Goal: Task Accomplishment & Management: Complete application form

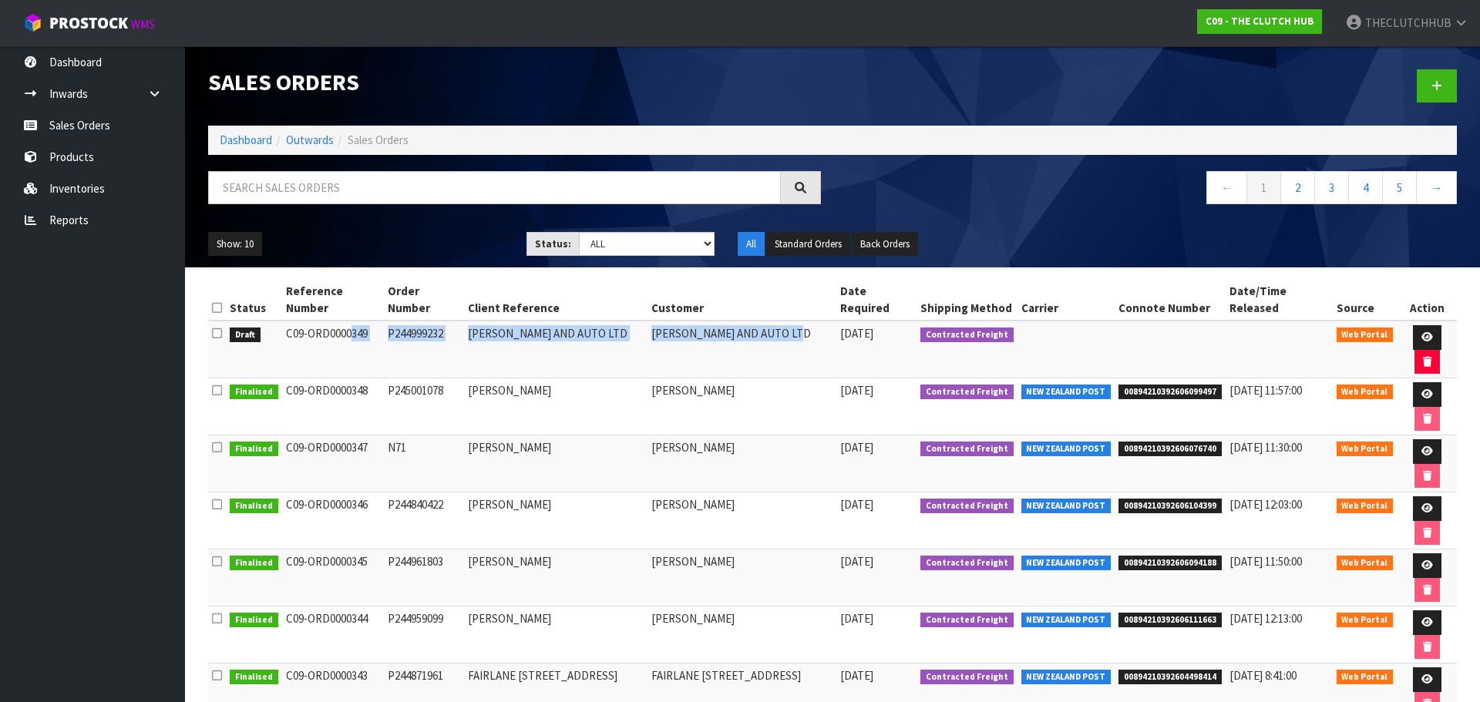
drag, startPoint x: 787, startPoint y: 315, endPoint x: 280, endPoint y: 317, distance: 506.3
click at [280, 321] on tr "Draft C09-ORD0000349 P244999232 [PERSON_NAME] AND AUTO LTD [PERSON_NAME] AND AU…" at bounding box center [832, 350] width 1248 height 58
copy tr "C09-ORD0000349 P244999232 PRESTON TYRE AND AUTO LTD PRESTON TYRE AND AUTO LTD"
click at [78, 122] on link "Sales Orders" at bounding box center [92, 125] width 185 height 32
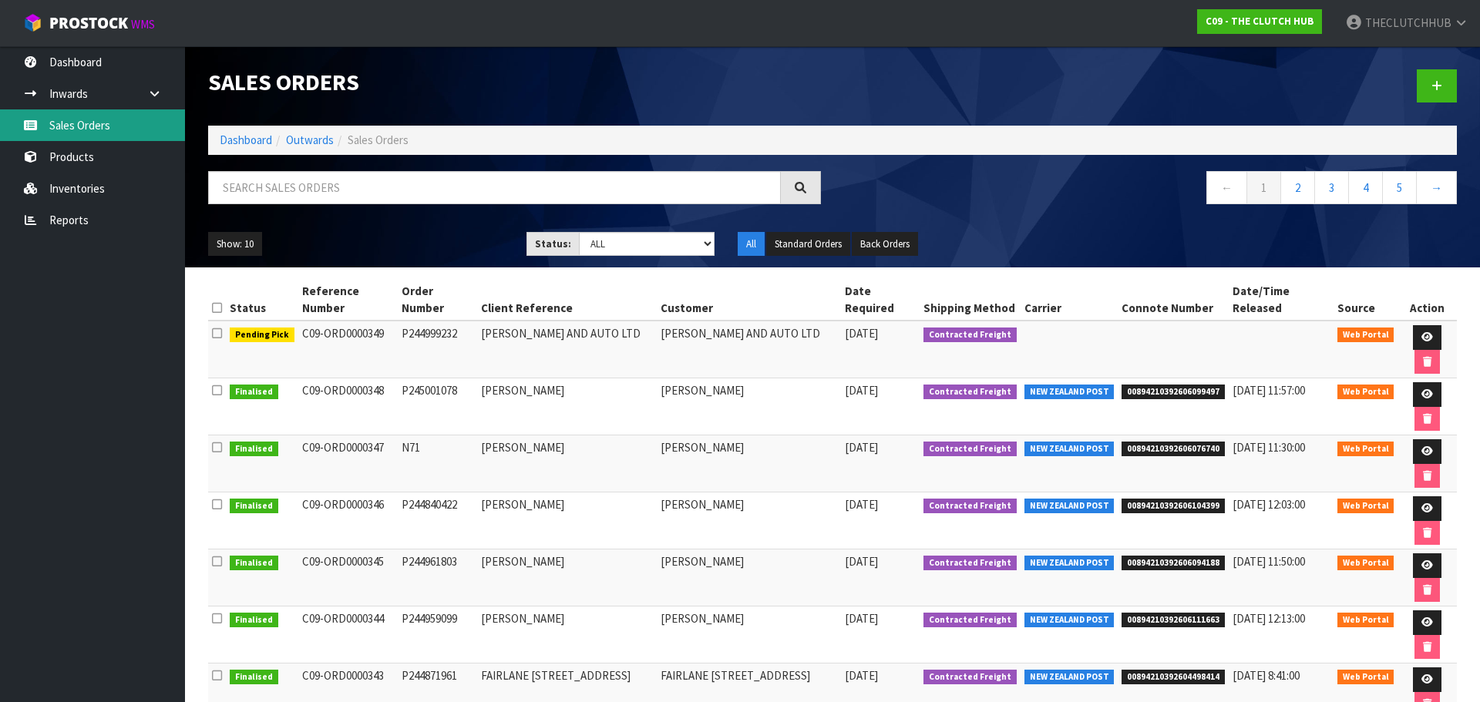
click at [82, 129] on link "Sales Orders" at bounding box center [92, 125] width 185 height 32
click at [77, 166] on link "Products" at bounding box center [92, 157] width 185 height 32
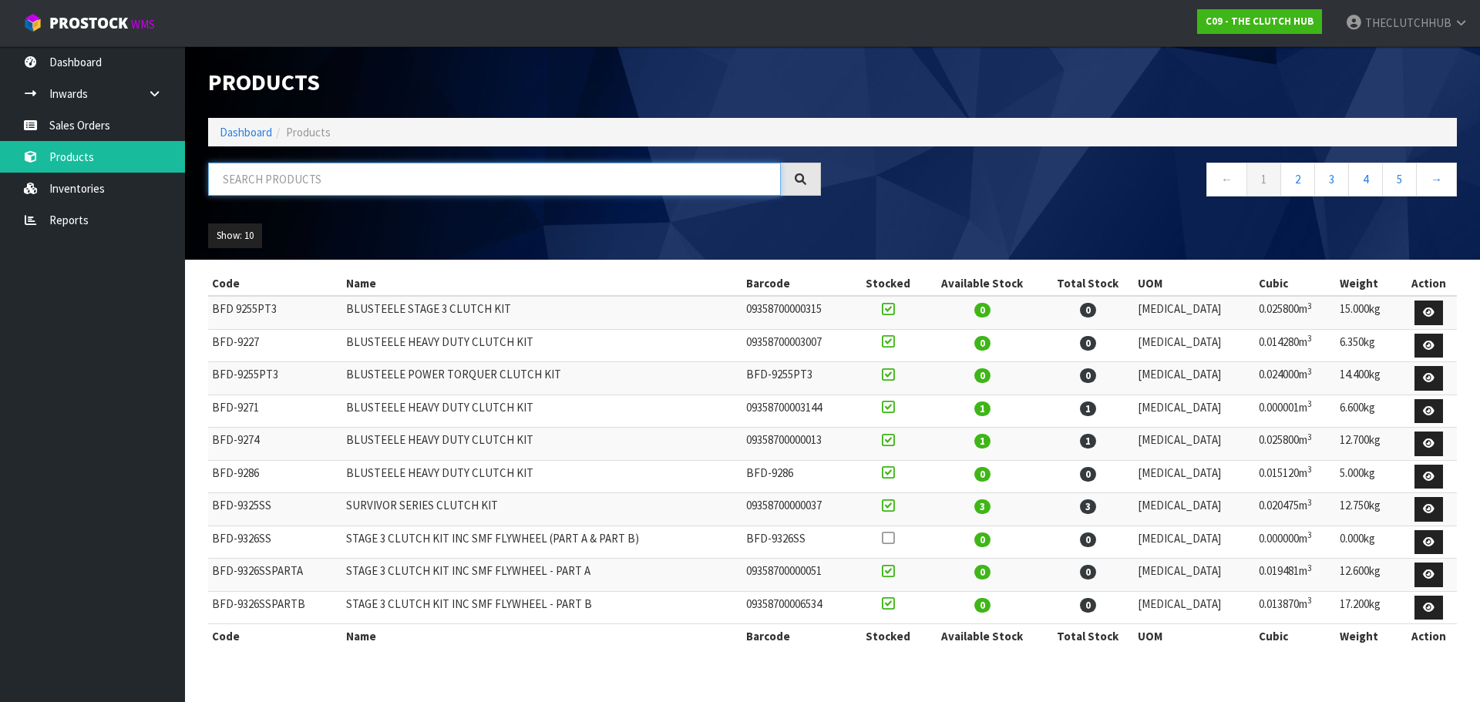
click at [279, 180] on input "text" at bounding box center [494, 179] width 573 height 33
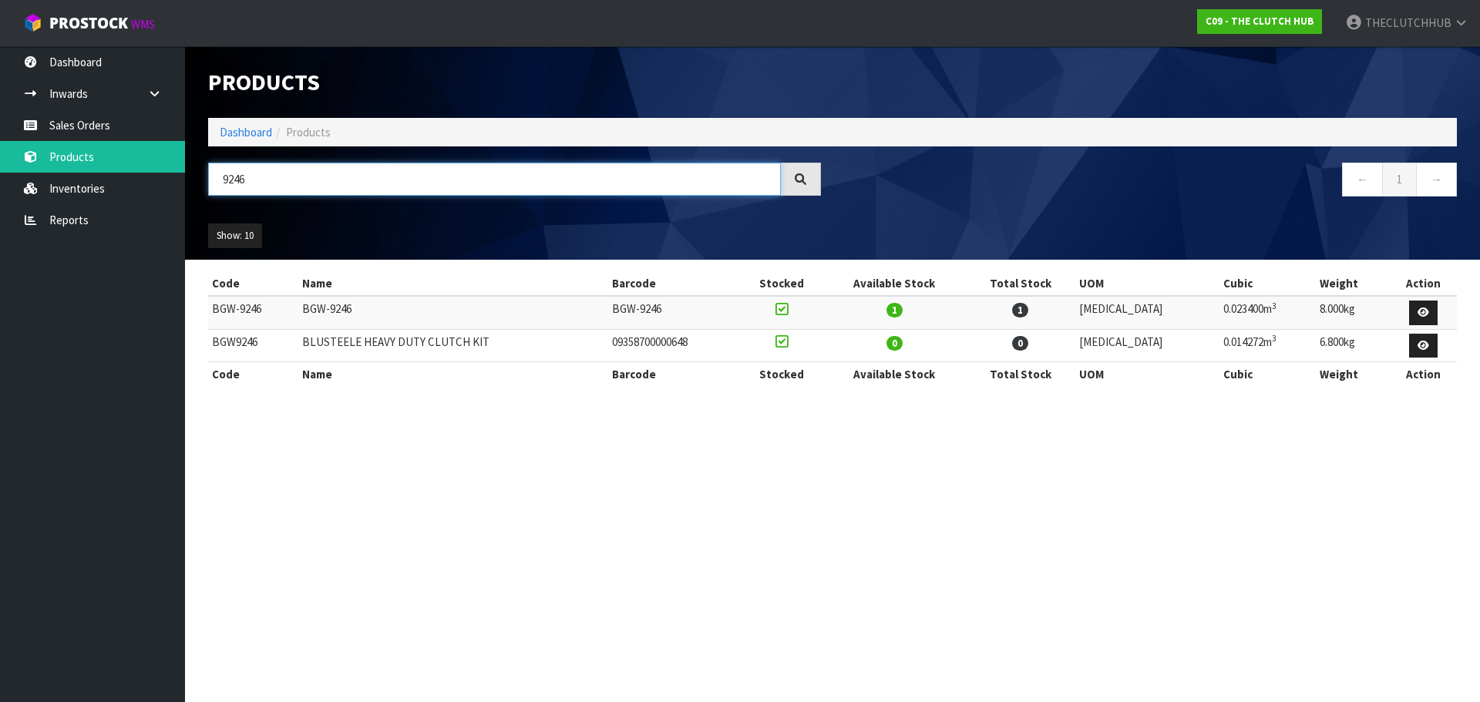
type input "9246"
click at [93, 126] on link "Sales Orders" at bounding box center [92, 125] width 185 height 32
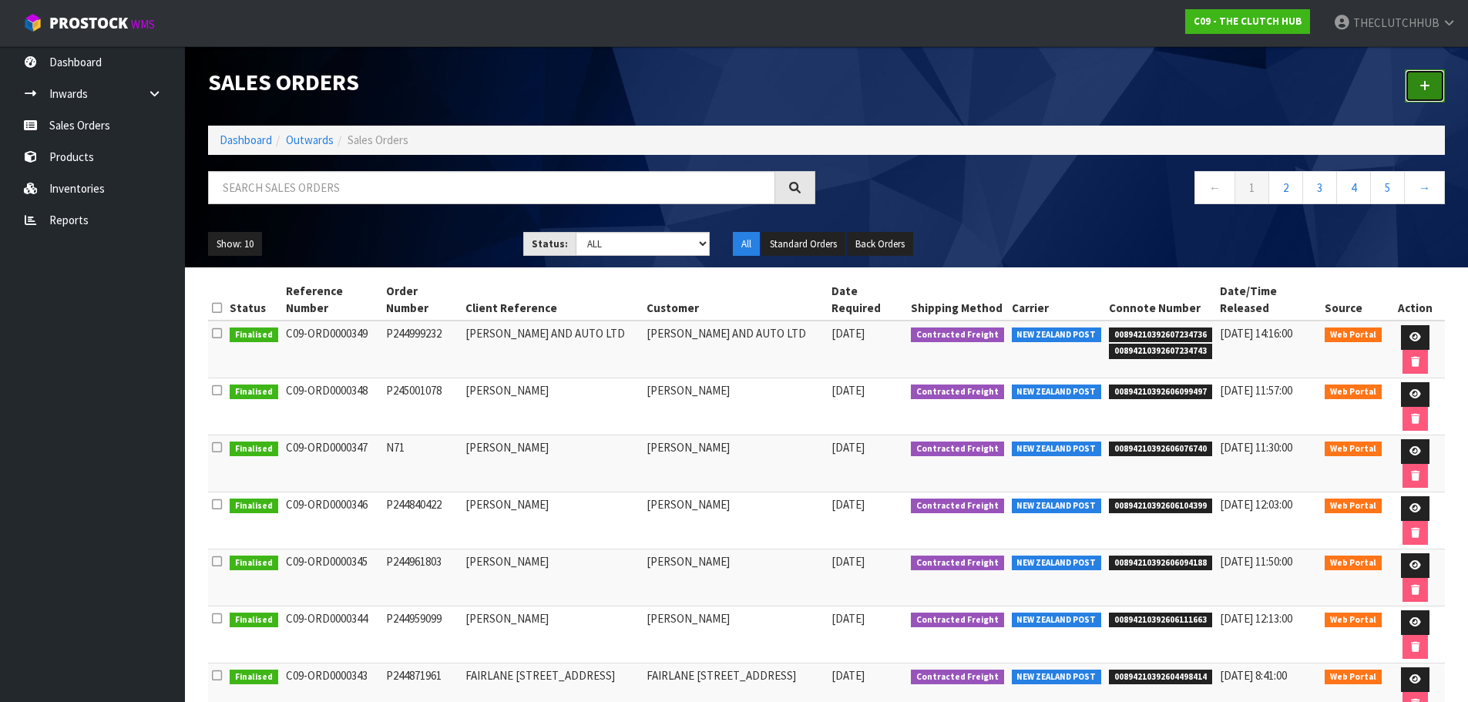
click at [1426, 81] on icon at bounding box center [1424, 86] width 11 height 12
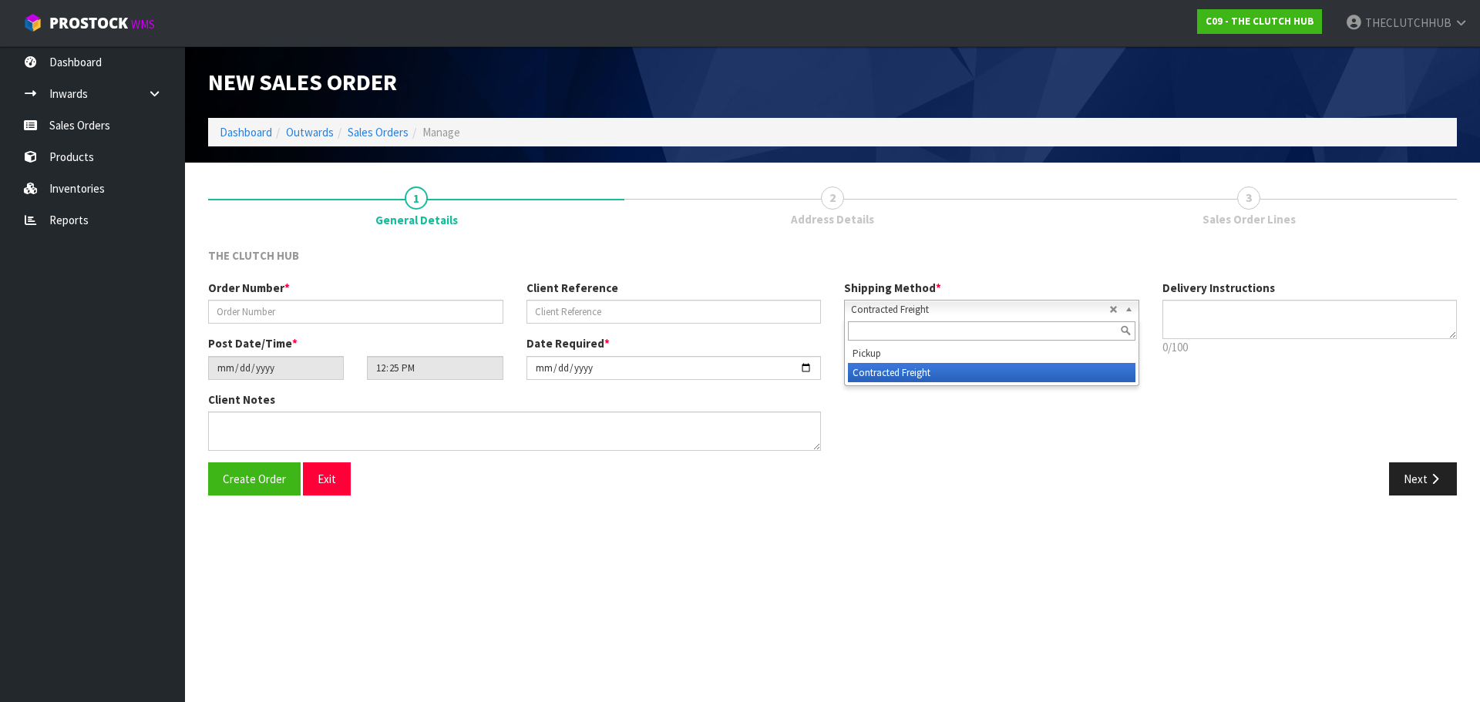
click at [907, 316] on span "Contracted Freight" at bounding box center [980, 310] width 258 height 18
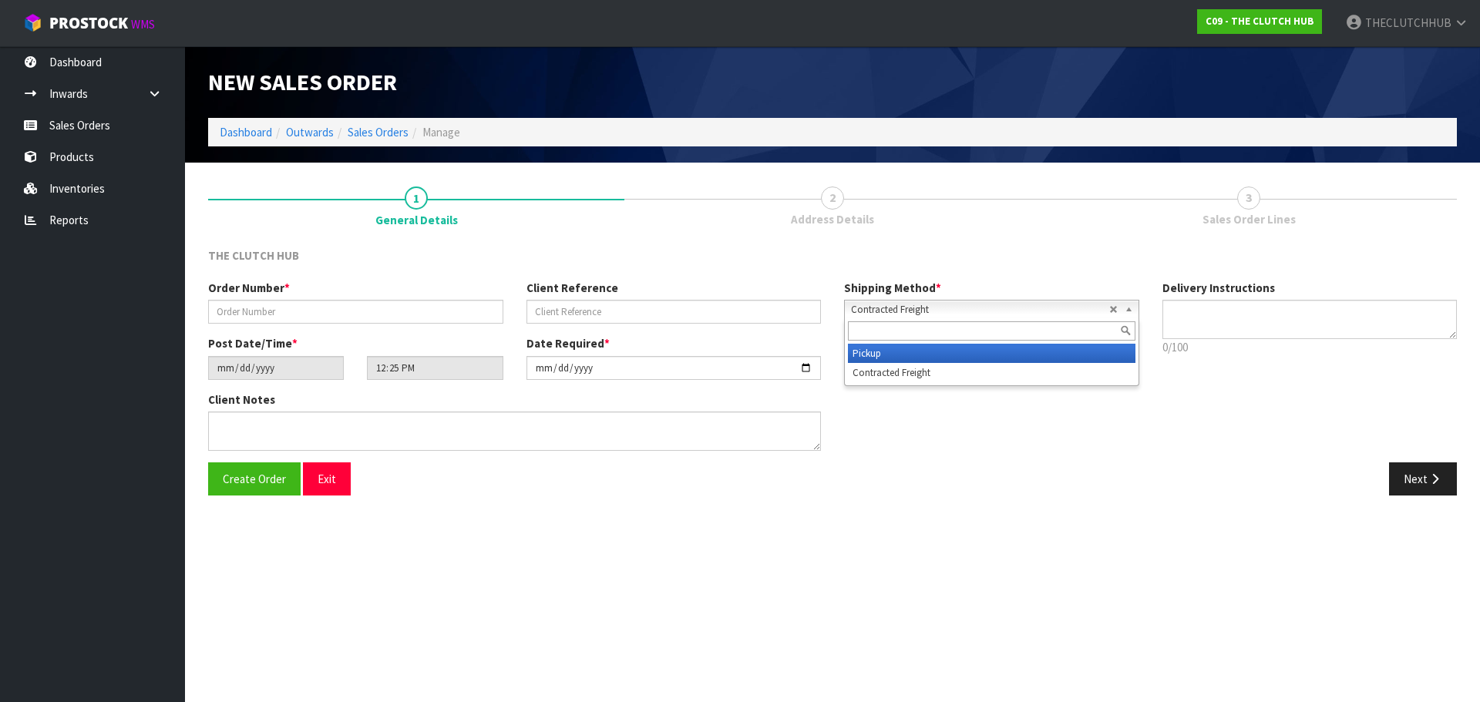
click at [883, 354] on li "Pickup" at bounding box center [991, 353] width 287 height 19
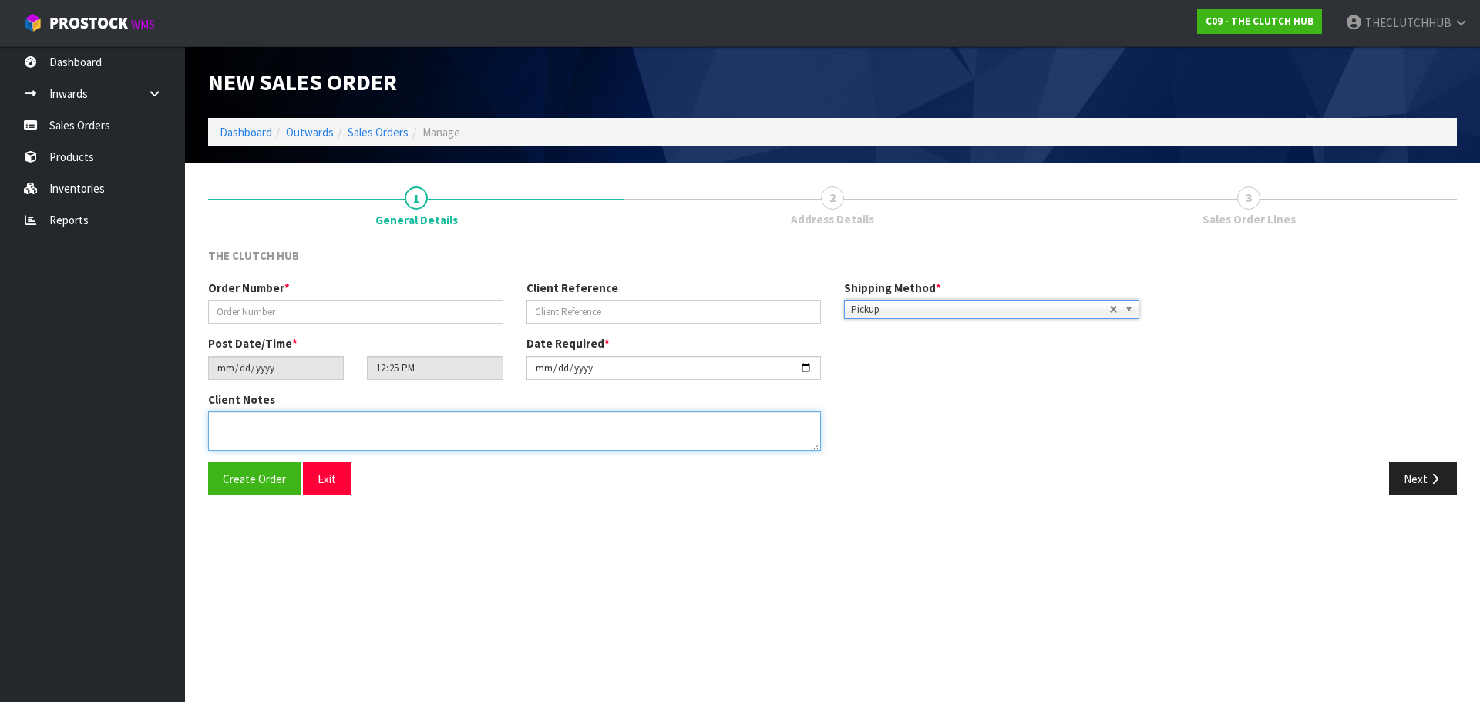
click at [329, 424] on textarea at bounding box center [514, 430] width 613 height 39
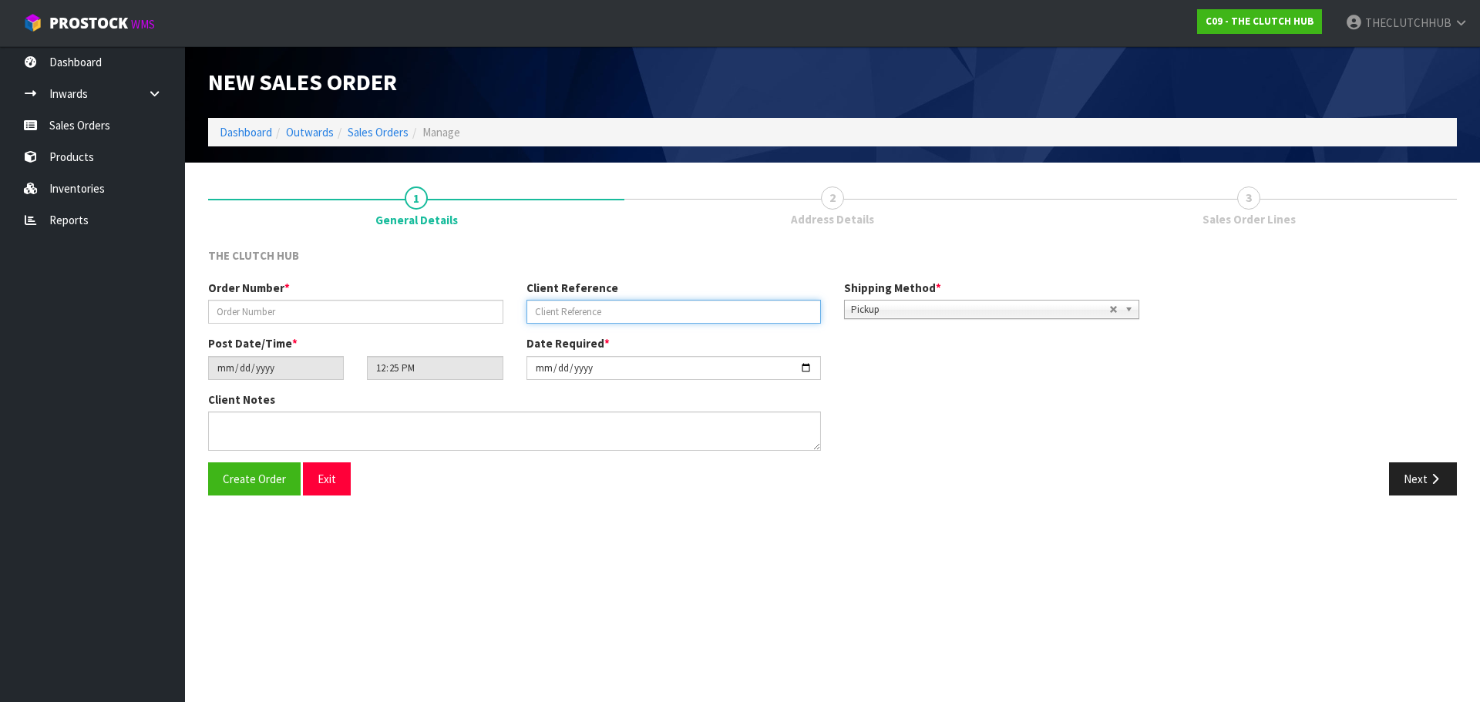
drag, startPoint x: 542, startPoint y: 316, endPoint x: 551, endPoint y: 317, distance: 8.6
click at [545, 316] on input "text" at bounding box center [673, 312] width 295 height 24
type input "[PERSON_NAME]"
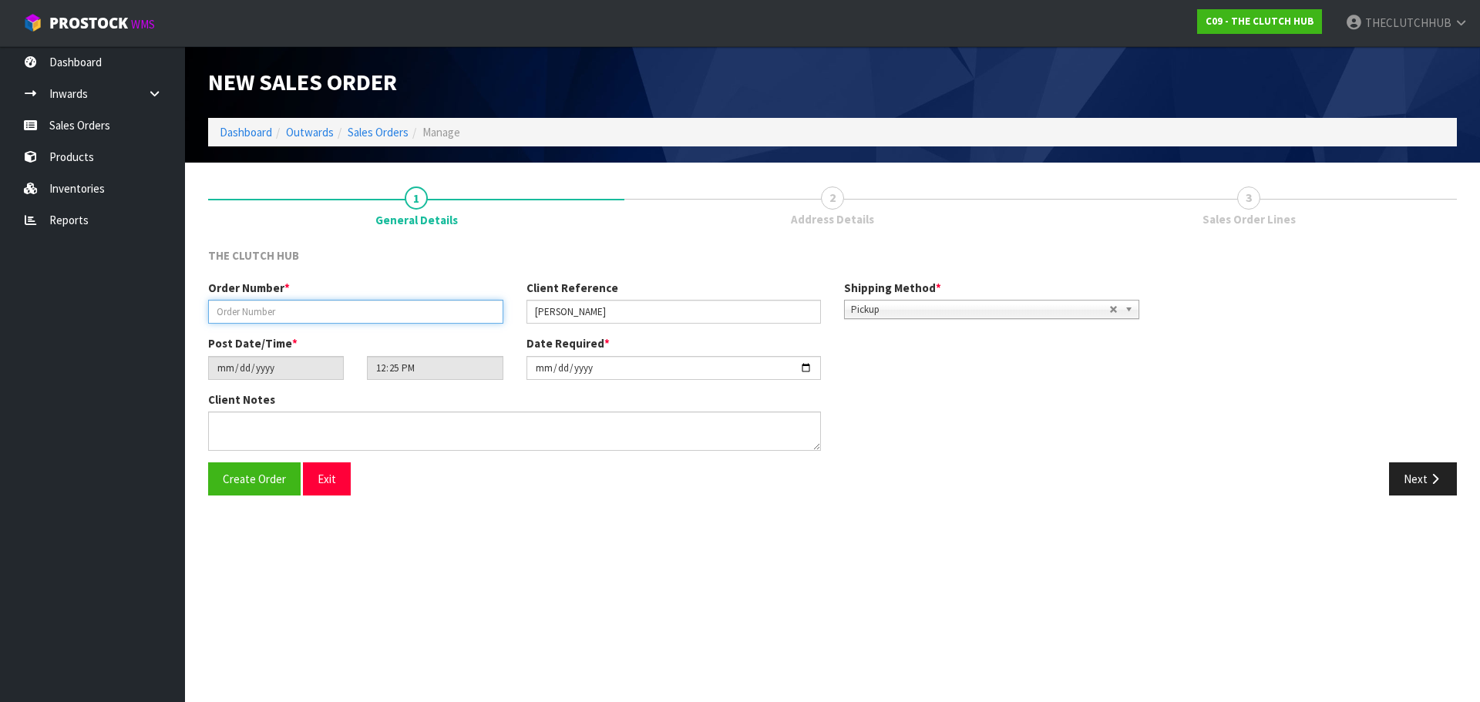
click at [441, 314] on input "text" at bounding box center [355, 312] width 295 height 24
paste input "P245087559"
type input "P245087559"
click at [257, 485] on span "Create Order" at bounding box center [254, 479] width 63 height 15
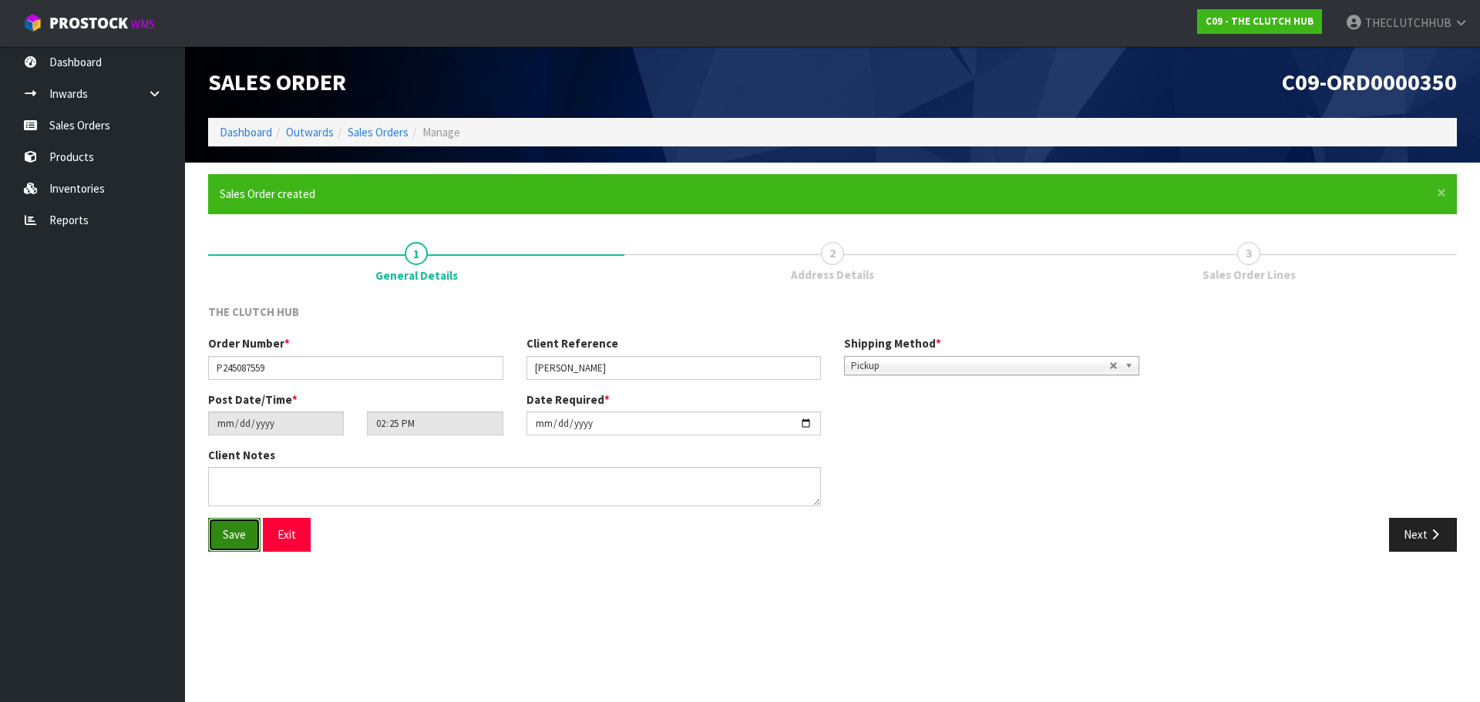
click at [217, 532] on button "Save" at bounding box center [234, 534] width 52 height 33
type input "16:25:00.000"
click at [1434, 534] on icon "button" at bounding box center [1434, 535] width 15 height 12
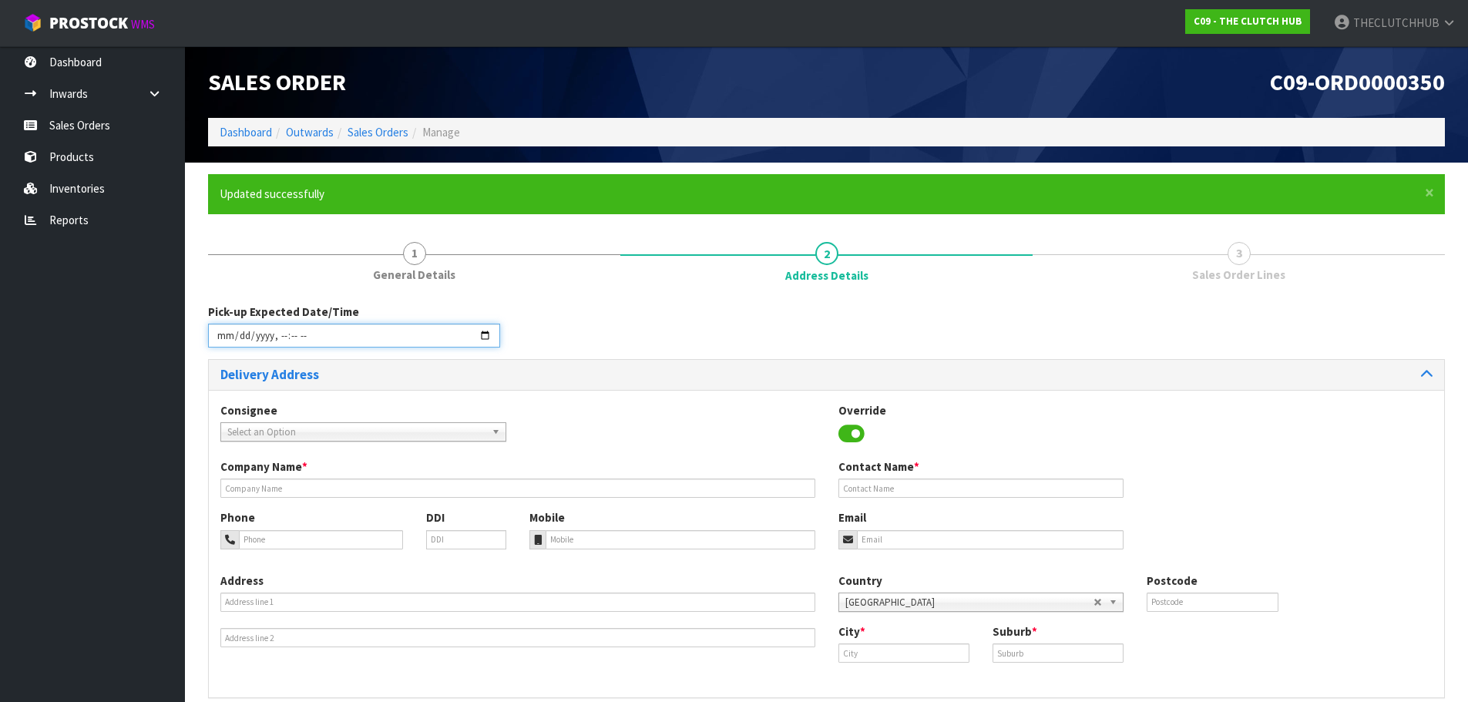
click at [463, 345] on input "datetime-local" at bounding box center [354, 336] width 292 height 24
click at [489, 334] on input "datetime-local" at bounding box center [354, 336] width 292 height 24
type input "2025-10-06T12:26"
click at [609, 341] on div "Pick-up Expected Date/Time" at bounding box center [826, 331] width 1260 height 55
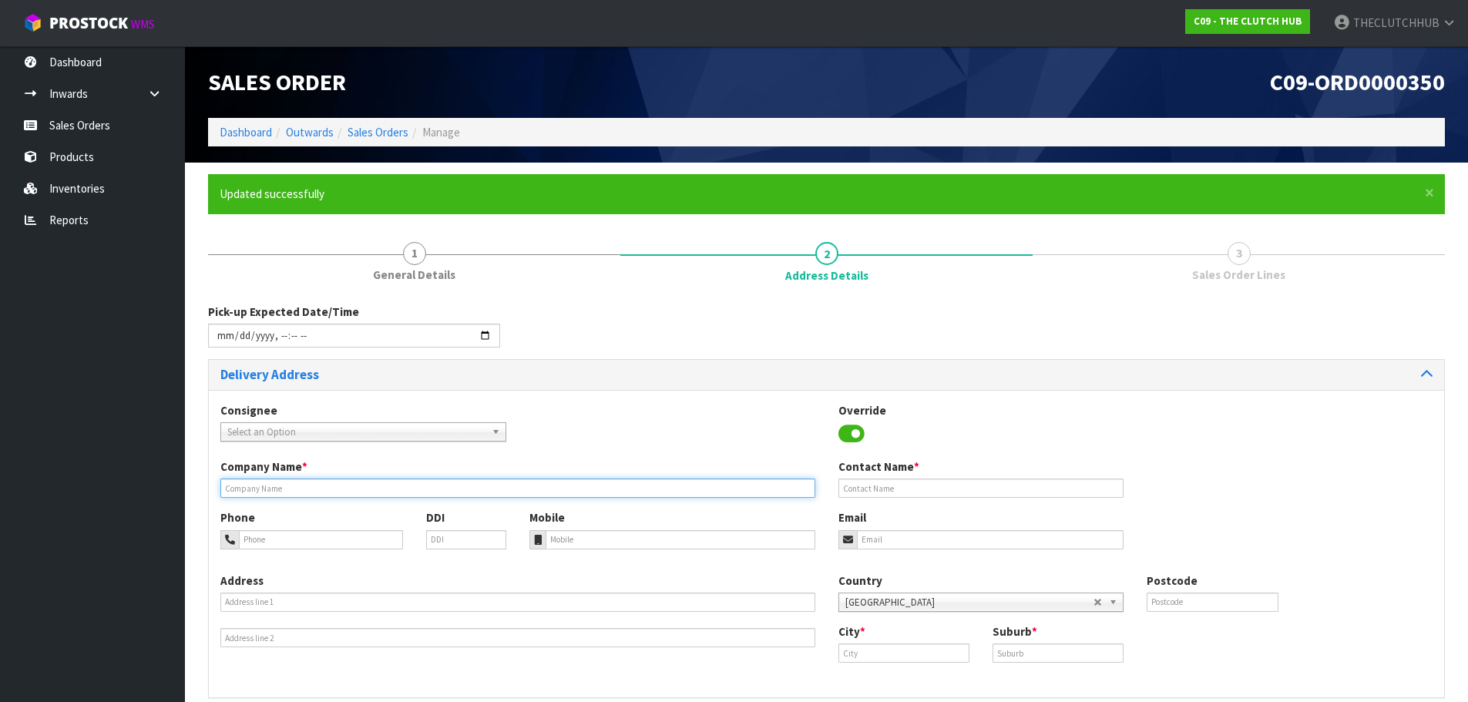
click at [312, 483] on input "text" at bounding box center [517, 488] width 595 height 19
type input "[PERSON_NAME]"
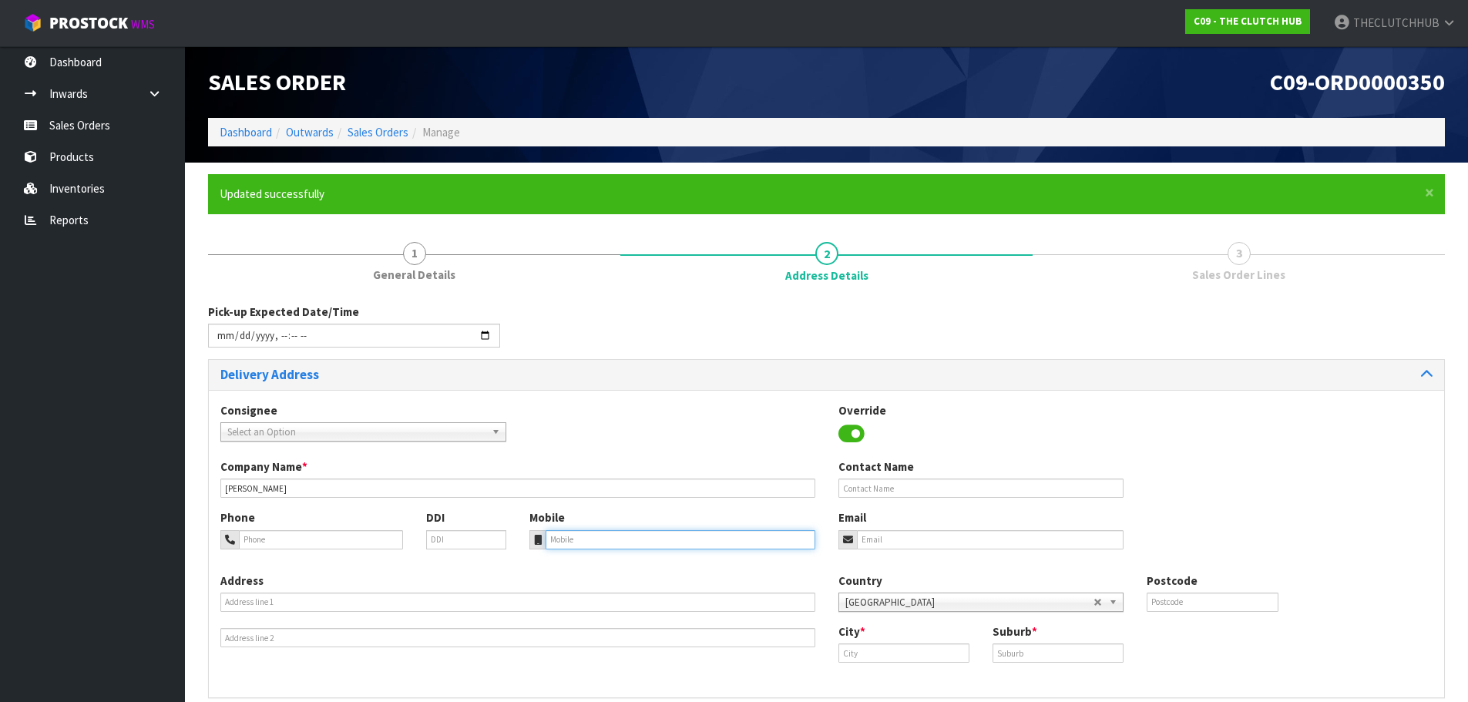
paste input "P245087559"
type input "P245087559"
drag, startPoint x: 610, startPoint y: 535, endPoint x: 509, endPoint y: 535, distance: 100.9
click at [509, 535] on div "Phone DDI Mobile P245087559 Email" at bounding box center [826, 540] width 1235 height 62
click at [888, 533] on input "email" at bounding box center [990, 539] width 267 height 19
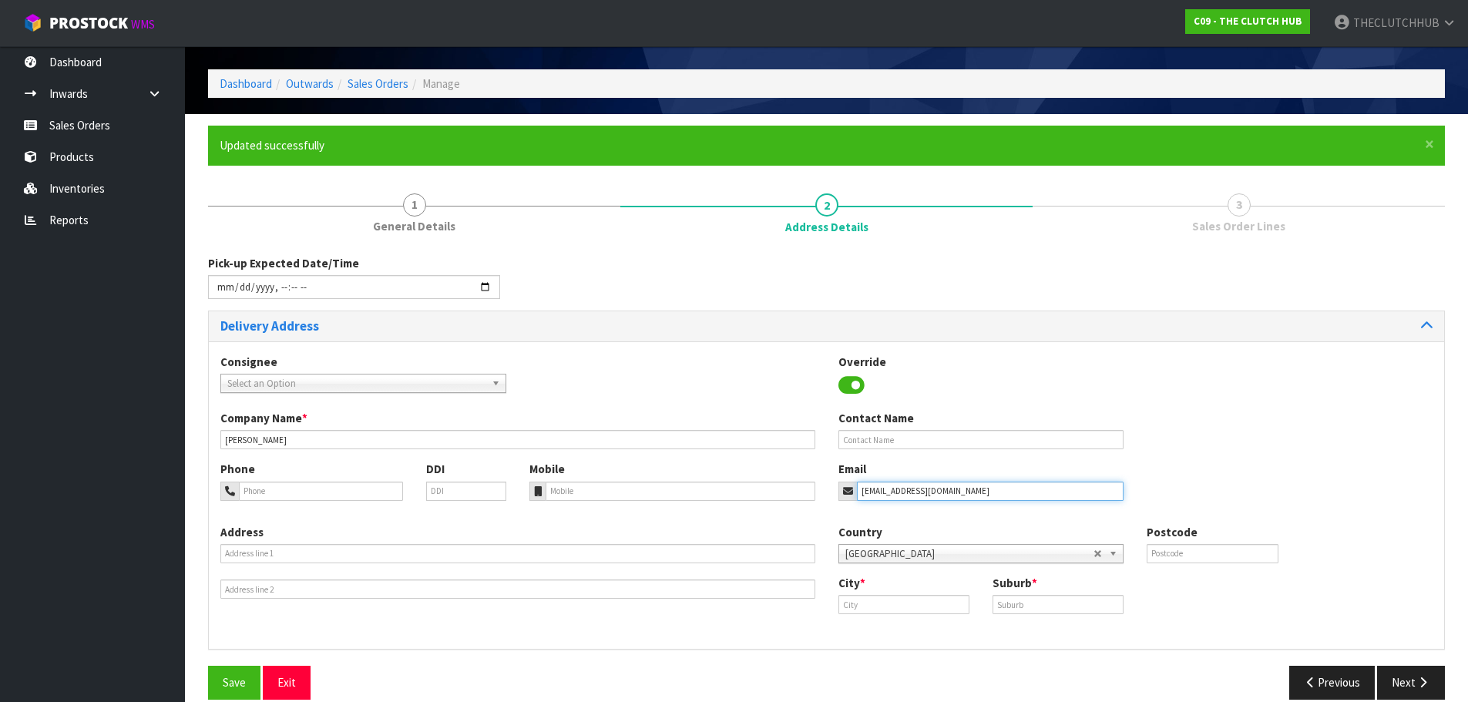
scroll to position [69, 0]
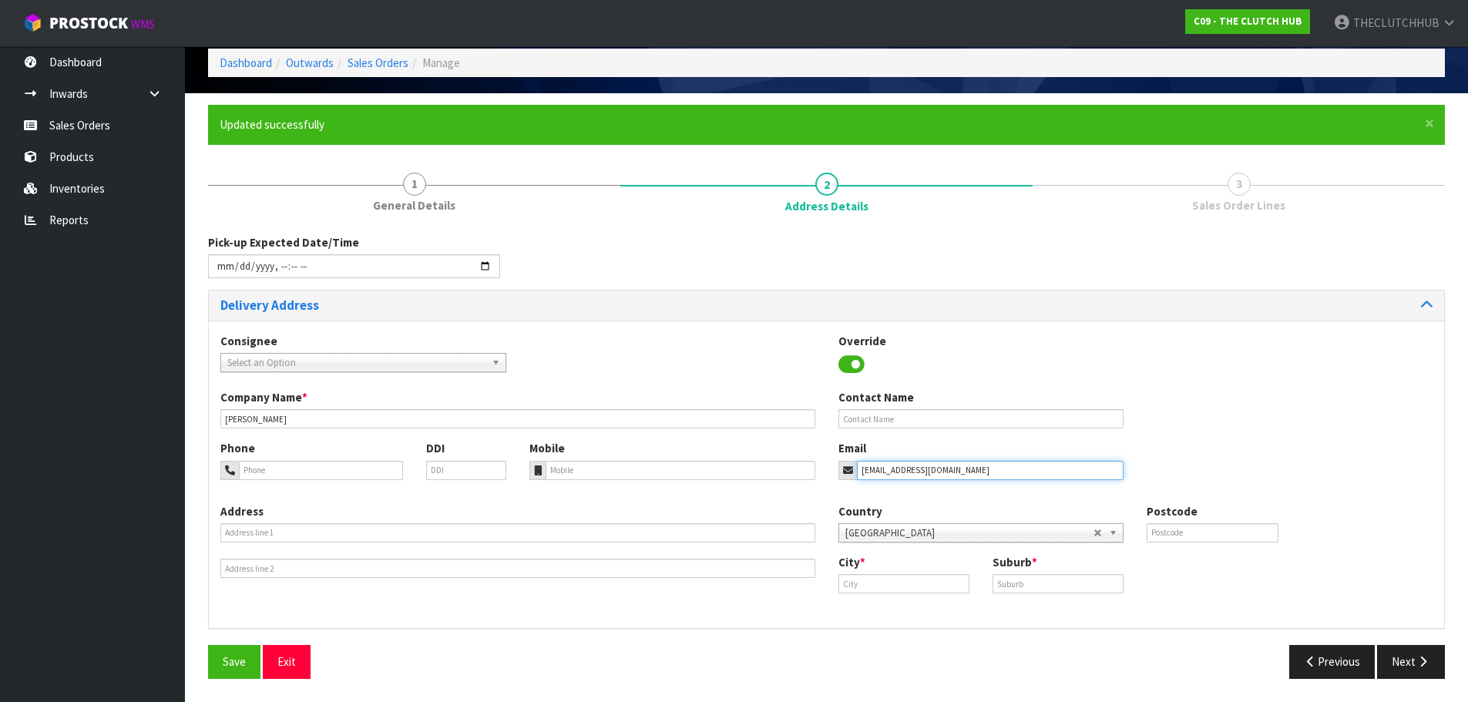
type input "PHILLIPIRWIN88@GMAIL.COM"
drag, startPoint x: 895, startPoint y: 579, endPoint x: 900, endPoint y: 570, distance: 9.7
click at [900, 570] on div "City *" at bounding box center [904, 573] width 154 height 39
click at [878, 613] on link "Auc kland" at bounding box center [900, 610] width 122 height 21
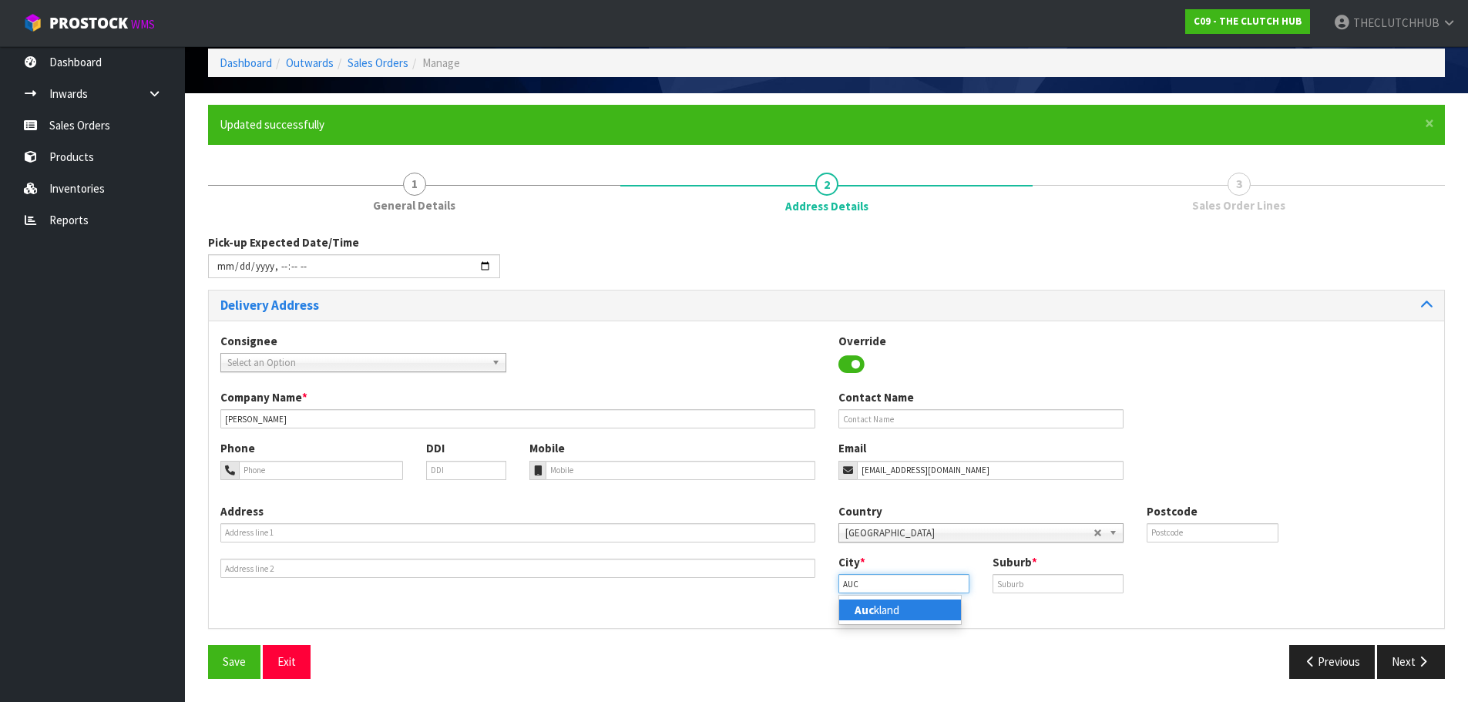
type input "Auckland"
click at [1023, 581] on input "text" at bounding box center [1058, 583] width 131 height 19
type input "AUCKLAND"
click at [240, 663] on span "Save" at bounding box center [234, 661] width 23 height 15
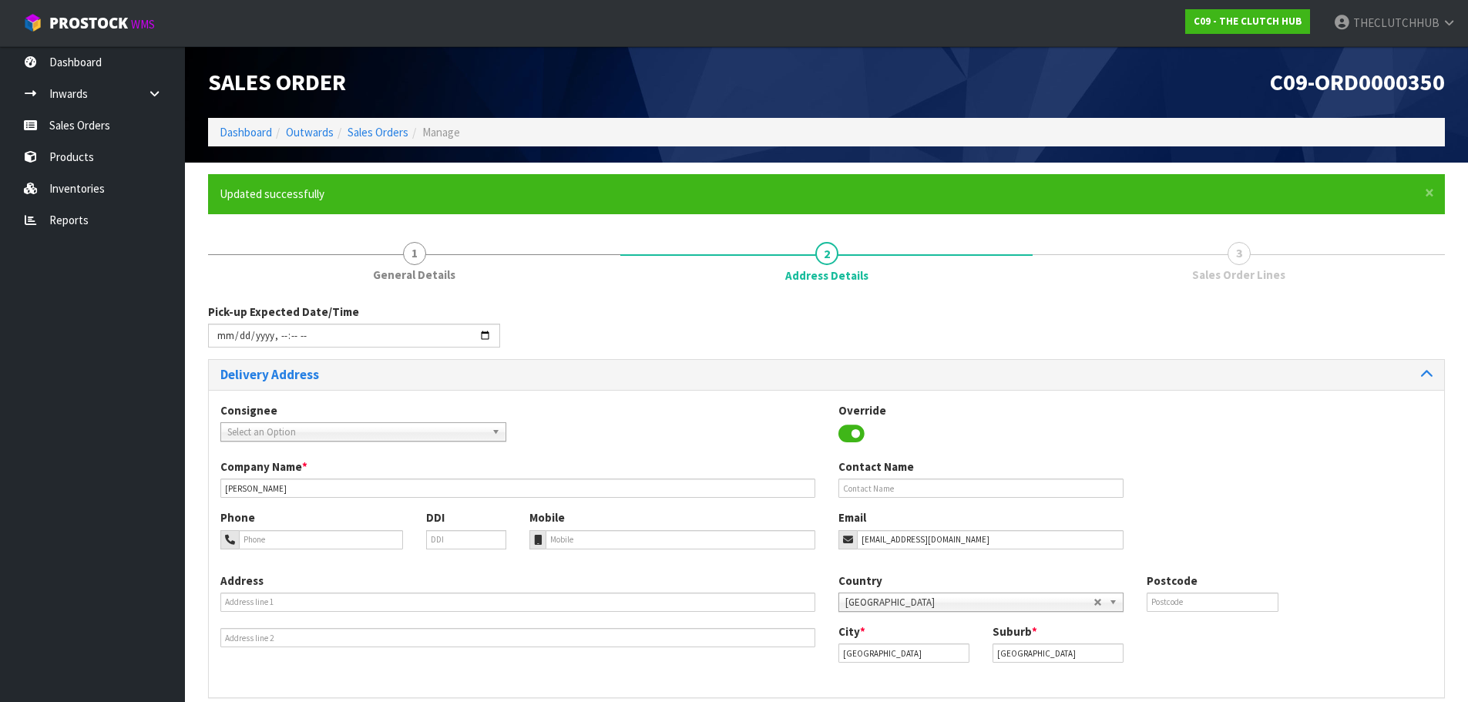
type input "2025-10-06T14:26"
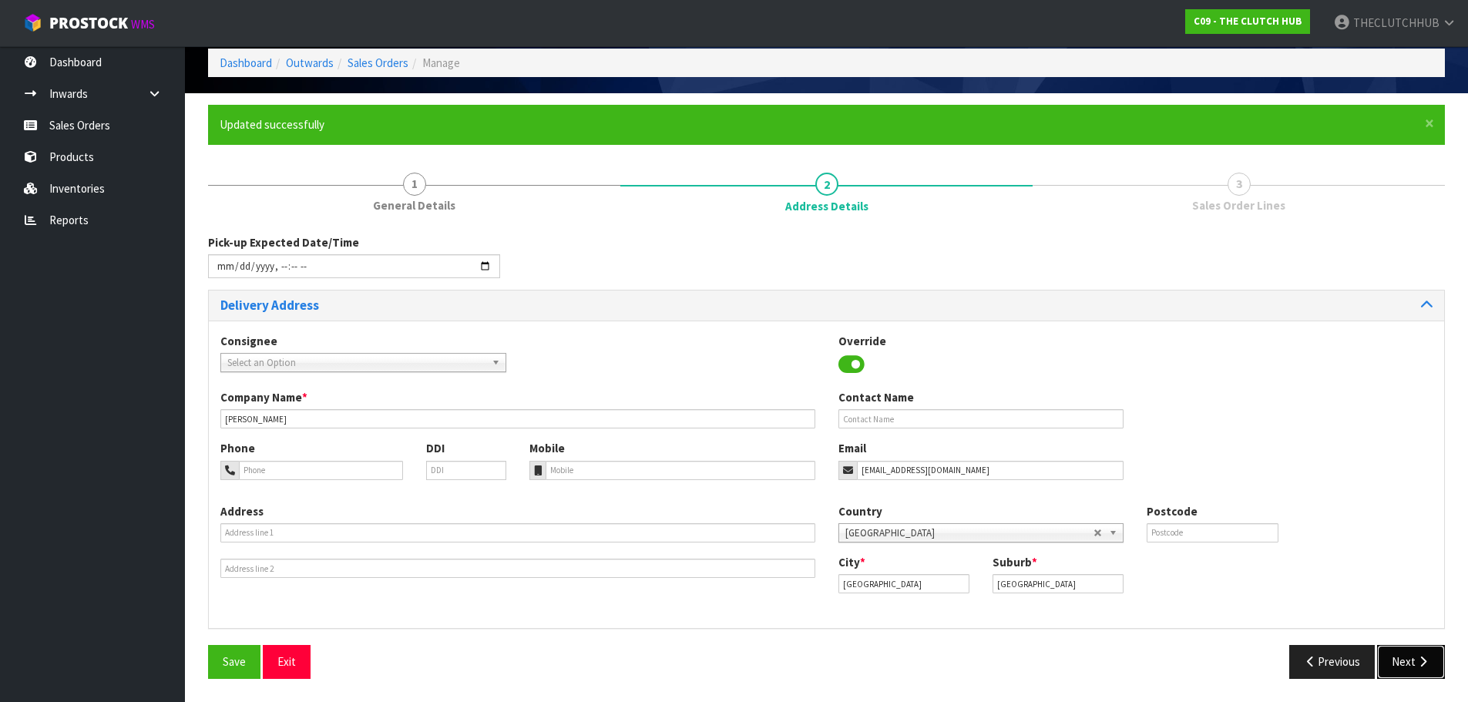
click at [1425, 653] on button "Next" at bounding box center [1411, 661] width 68 height 33
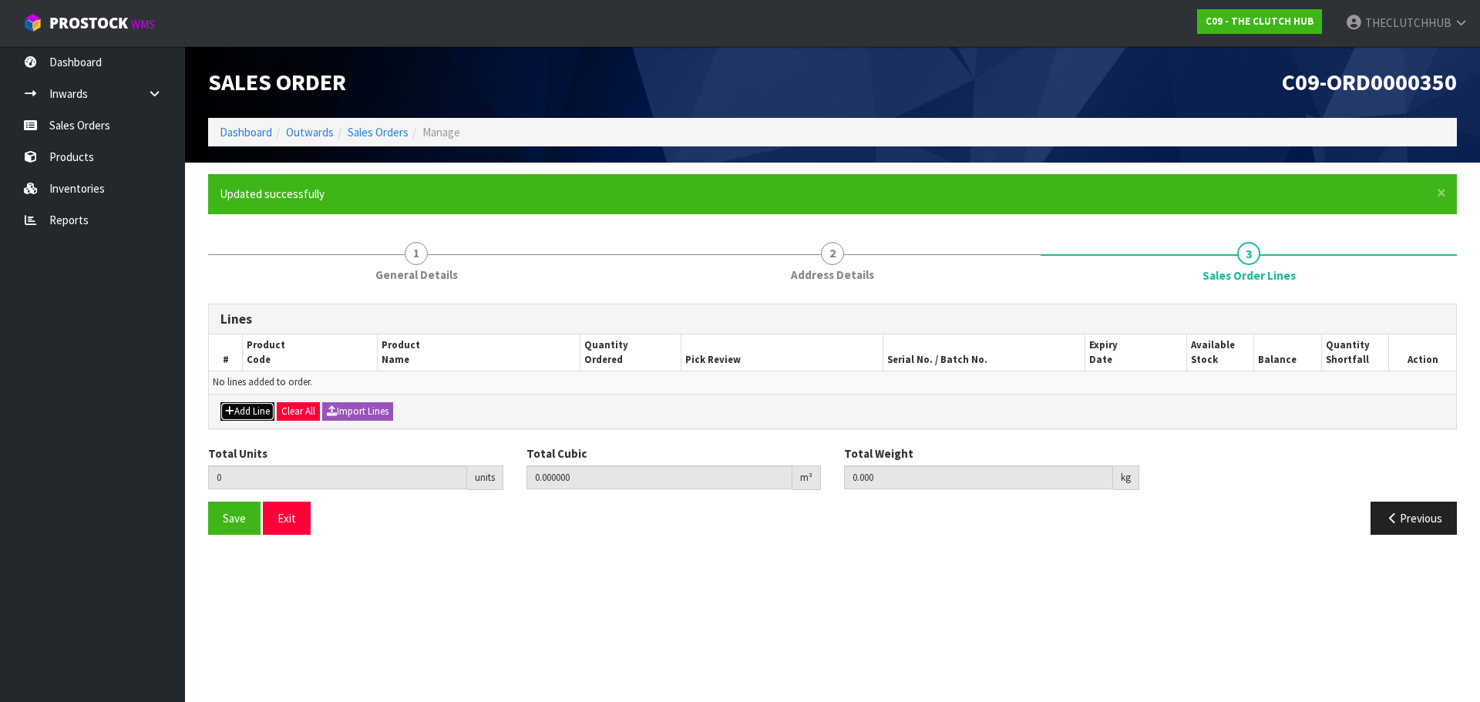
click at [237, 405] on button "Add Line" at bounding box center [247, 411] width 54 height 18
type input "0"
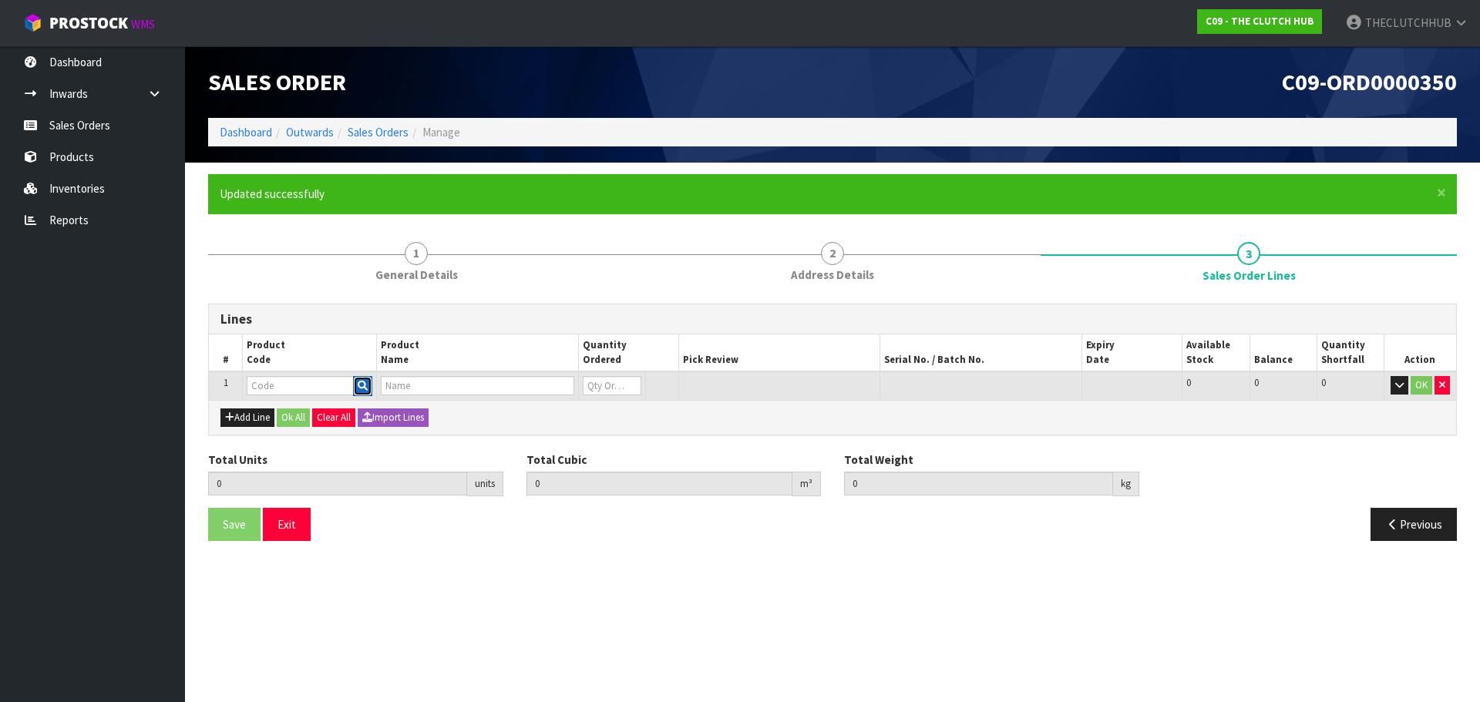
click at [364, 387] on button "button" at bounding box center [362, 386] width 19 height 20
click at [364, 387] on body "Toggle navigation ProStock WMS C09 - THE CLUTCH HUB THECLUTCHHUB Logout Dashboa…" at bounding box center [740, 351] width 1480 height 702
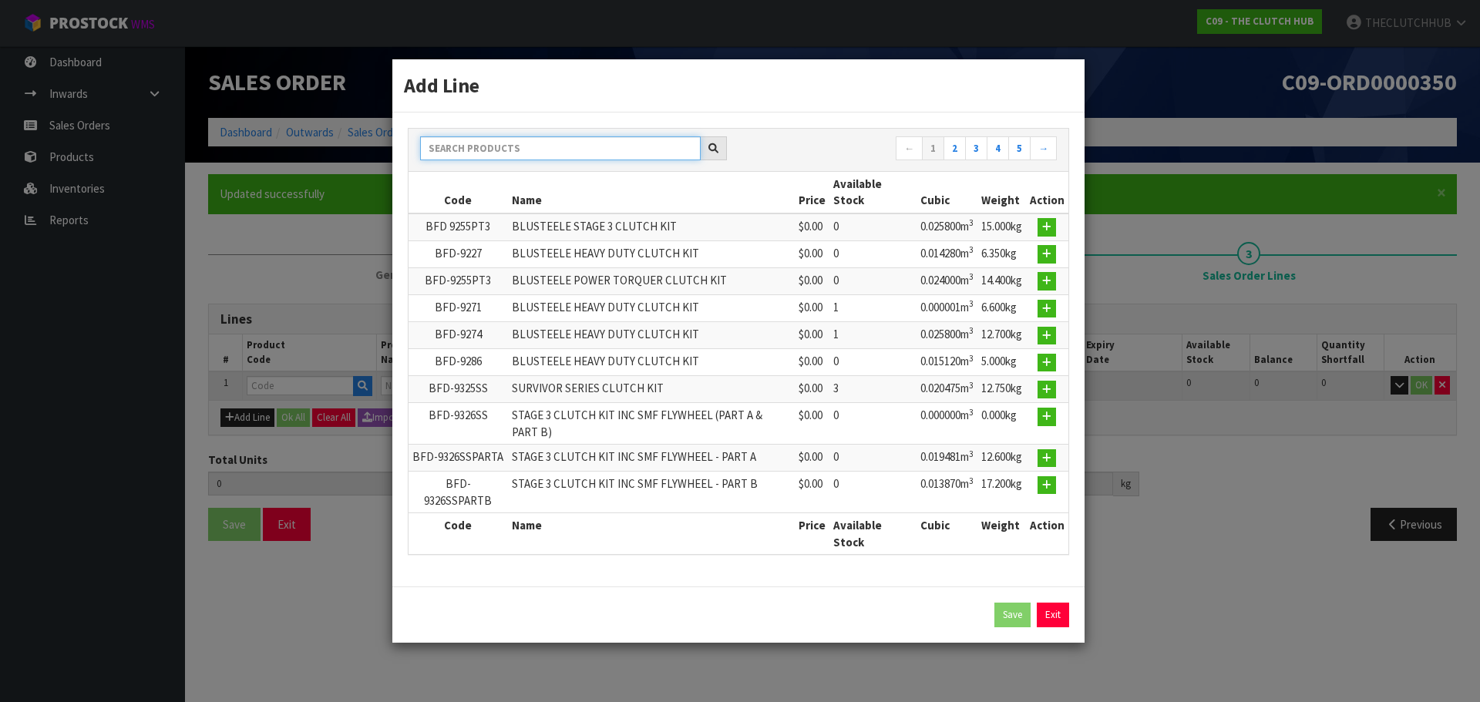
click at [506, 139] on input "text" at bounding box center [560, 148] width 280 height 24
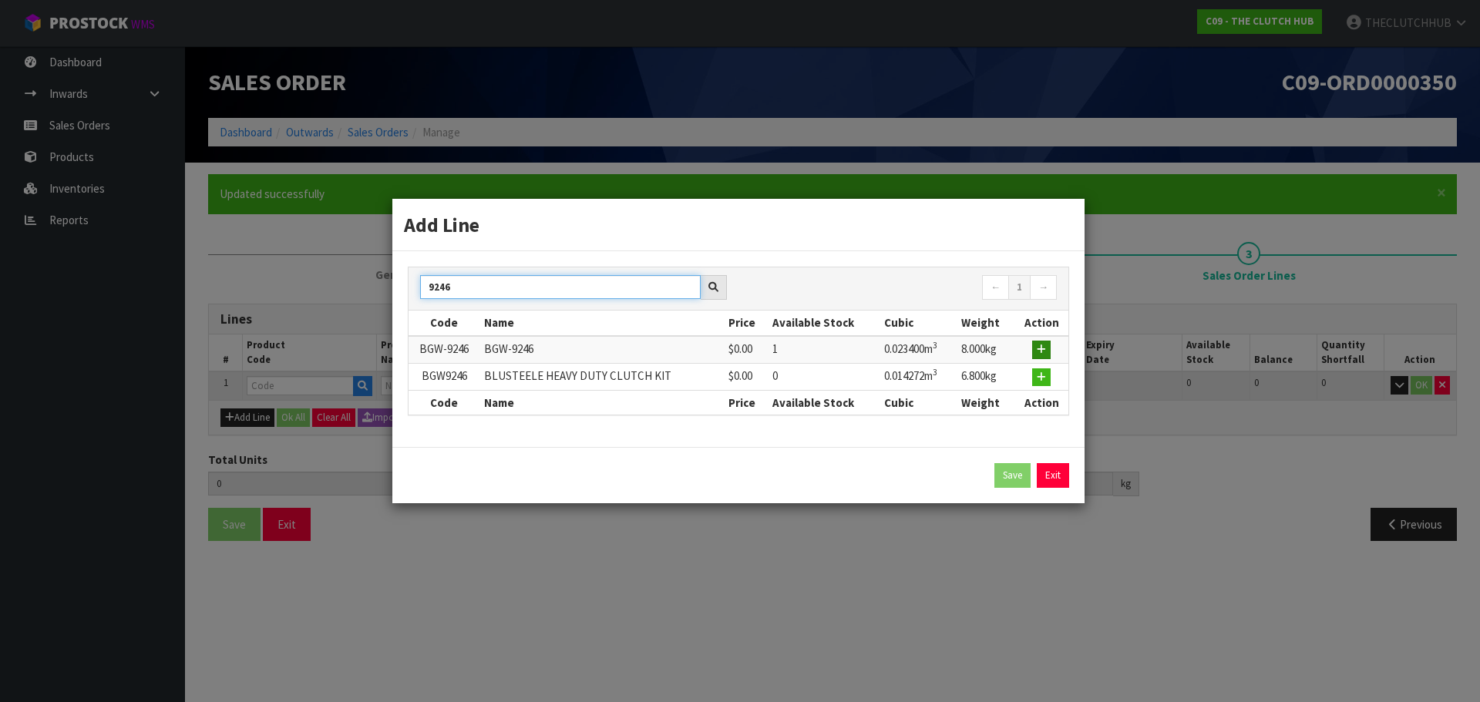
type input "9246"
click at [1039, 349] on icon "button" at bounding box center [1040, 349] width 9 height 10
type input "0.000000"
type input "0.000"
type input "BGW-9246"
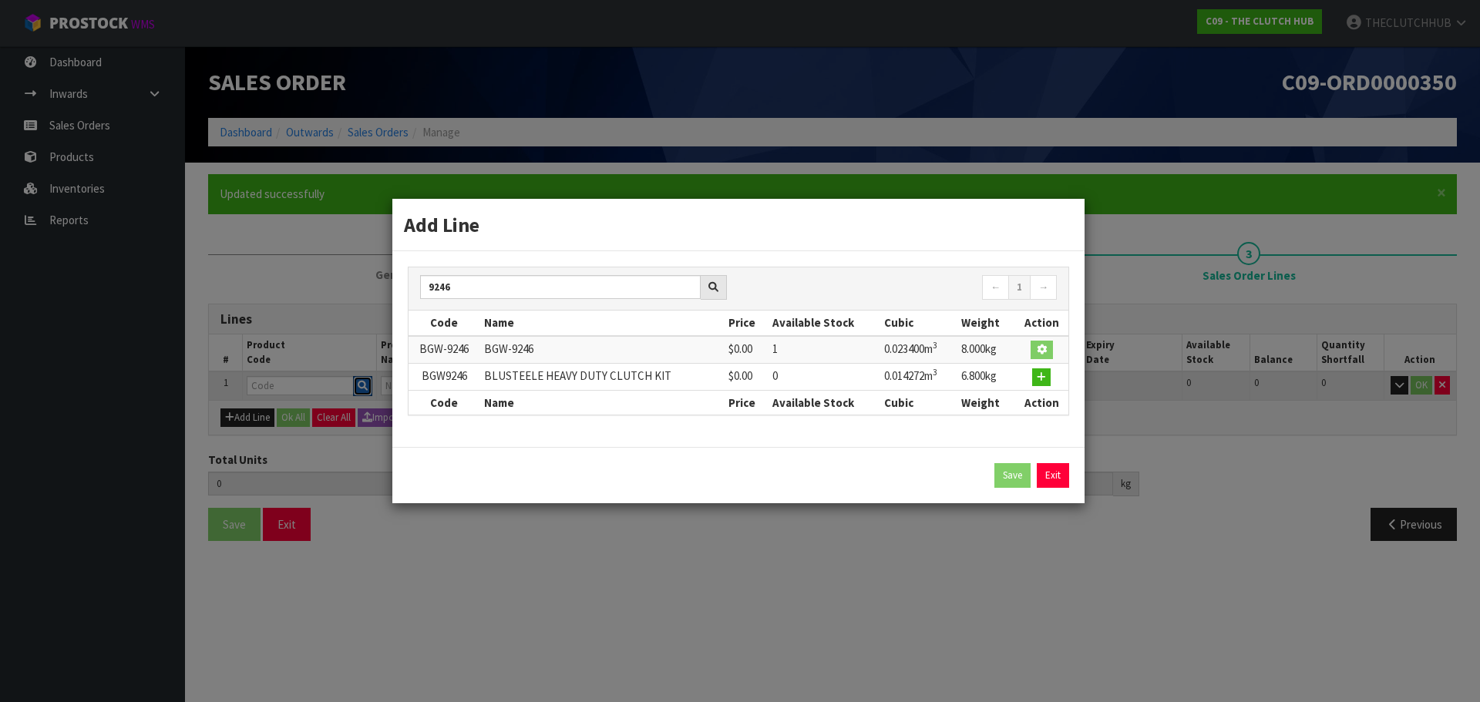
type input "BGW-9246"
type input "0"
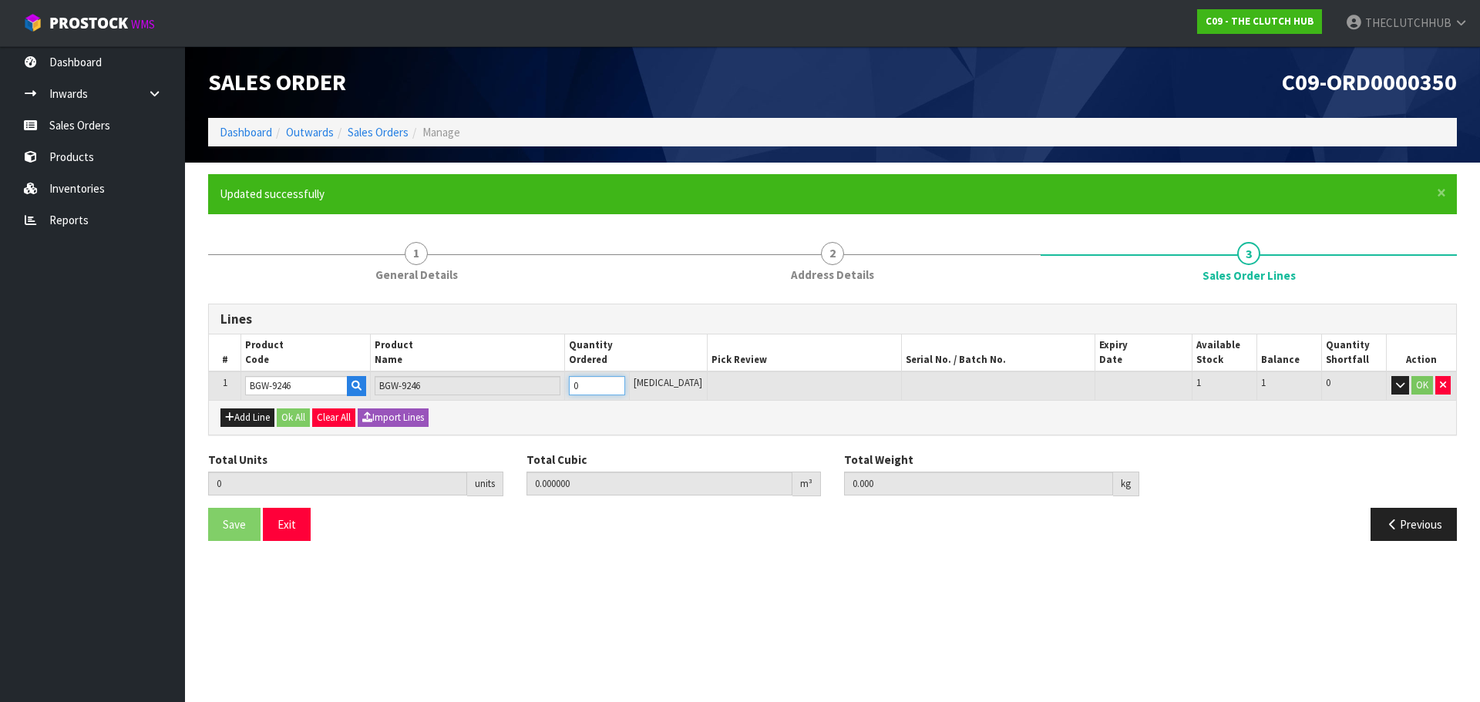
click at [572, 384] on tr "1 BGW-9246 BGW-9246 0 PCE 1 1 0 OK" at bounding box center [832, 385] width 1247 height 29
type input "1"
type input "0.020202"
type input "8"
type input "1"
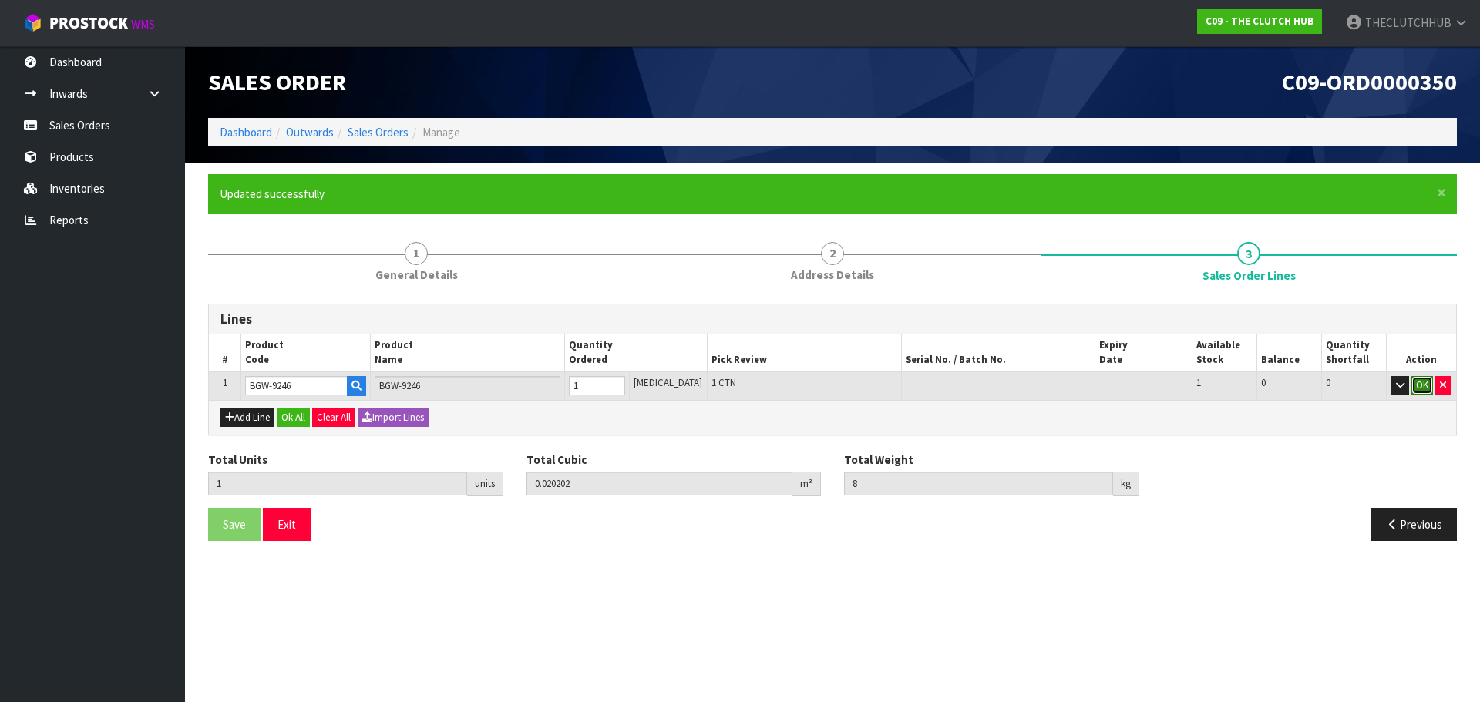
click at [1418, 388] on button "OK" at bounding box center [1422, 385] width 22 height 18
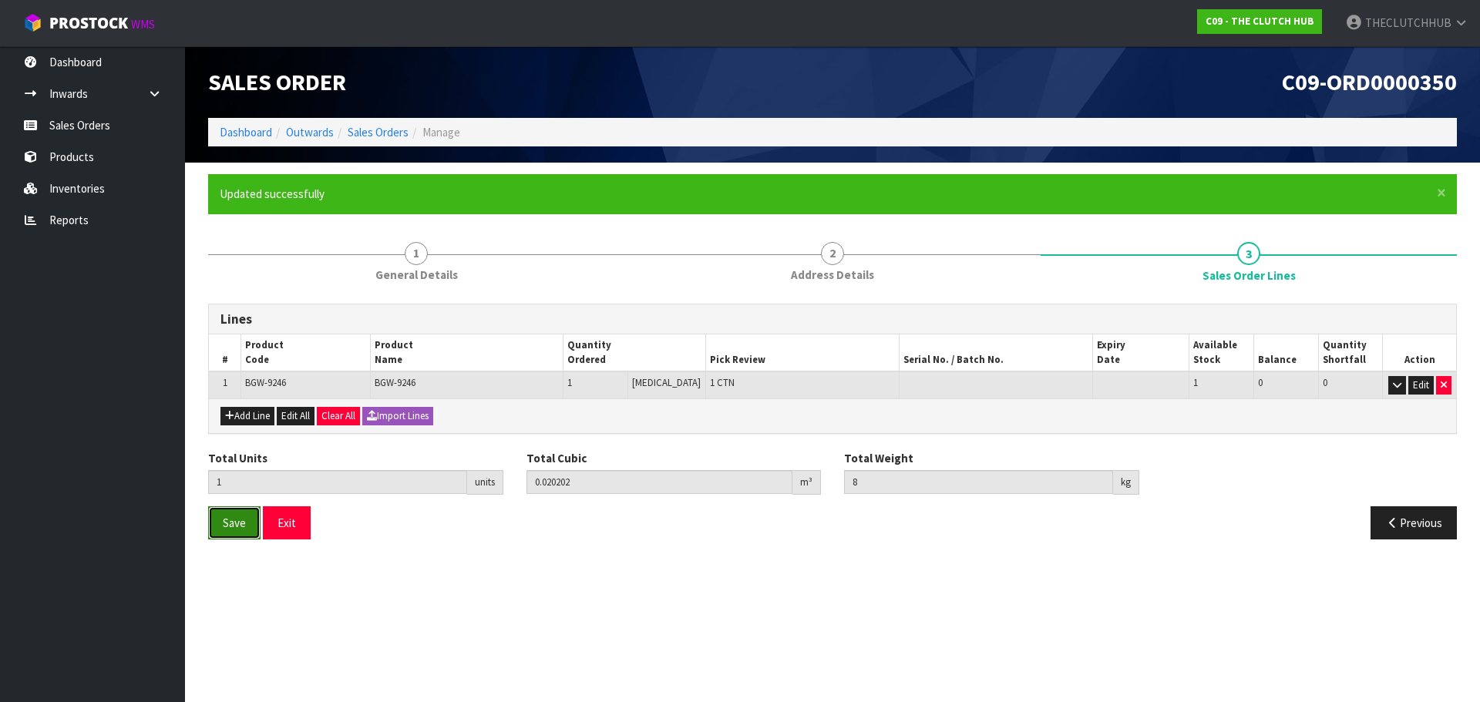
click at [223, 525] on span "Save" at bounding box center [234, 523] width 23 height 15
click at [236, 526] on span "Save" at bounding box center [234, 523] width 23 height 15
click at [293, 528] on button "Exit" at bounding box center [287, 522] width 48 height 33
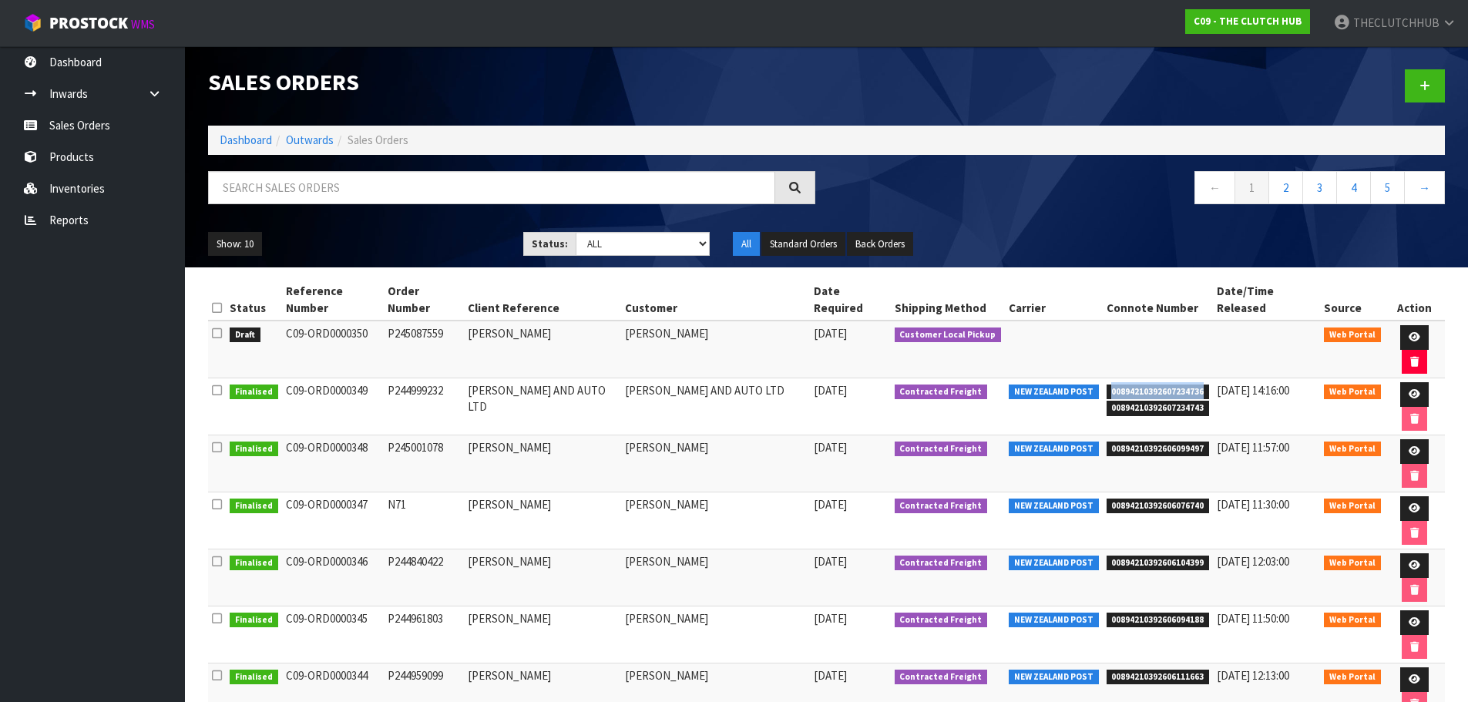
drag, startPoint x: 1207, startPoint y: 348, endPoint x: 1108, endPoint y: 351, distance: 98.7
click at [1108, 382] on li "00894210392607234736" at bounding box center [1158, 390] width 103 height 16
copy span "00894210392607234736"
drag, startPoint x: 1200, startPoint y: 368, endPoint x: 1110, endPoint y: 368, distance: 90.2
click at [1110, 401] on span "00894210392607234743" at bounding box center [1158, 408] width 103 height 15
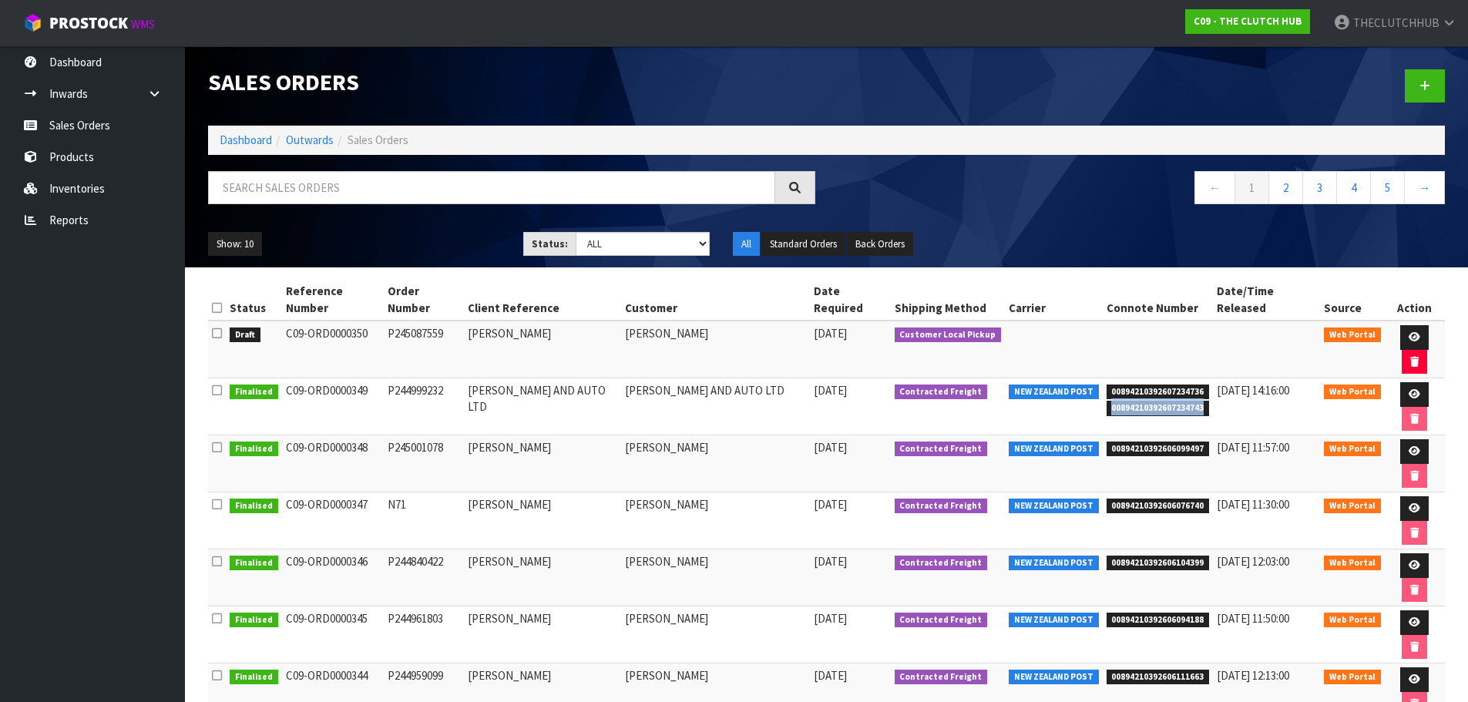
copy span "00894210392607234743"
drag, startPoint x: 544, startPoint y: 314, endPoint x: 284, endPoint y: 312, distance: 260.5
click at [284, 321] on tr "Draft C09-ORD0000350 P245087559 [PERSON_NAME] [PERSON_NAME] [DATE] Customer Loc…" at bounding box center [826, 350] width 1237 height 58
copy tr "C09-ORD0000350 P245087559 [PERSON_NAME]"
